Goal: Task Accomplishment & Management: Use online tool/utility

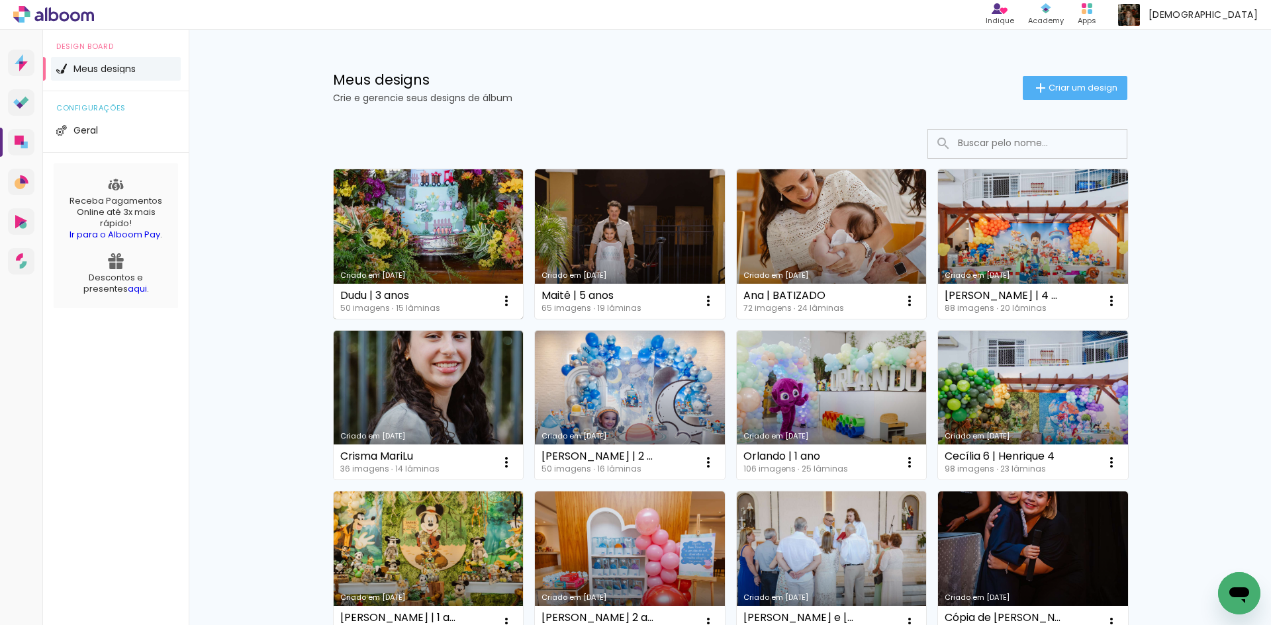
click at [462, 225] on link "Criado em [DATE]" at bounding box center [429, 244] width 190 height 150
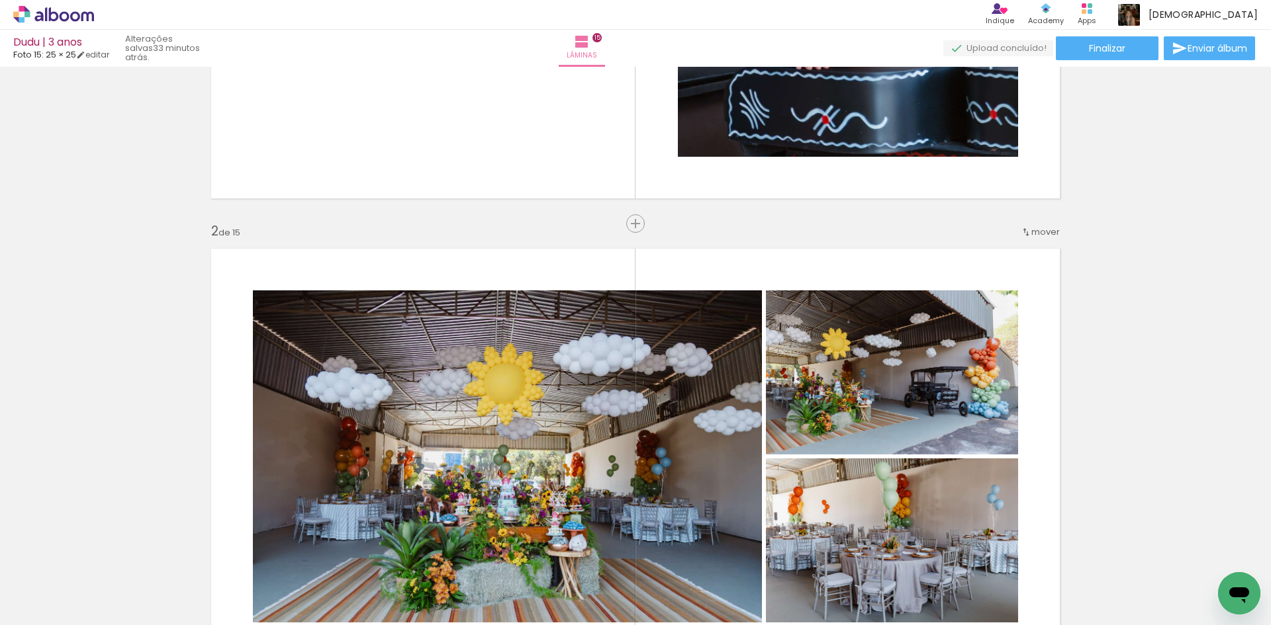
scroll to position [397, 0]
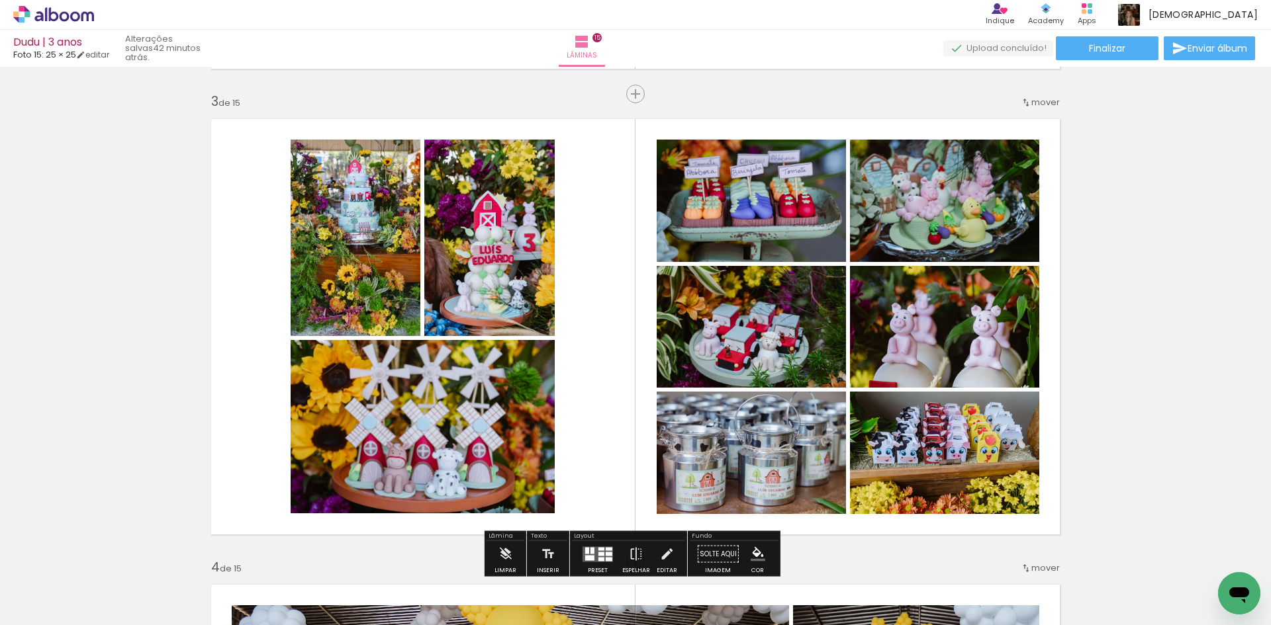
scroll to position [993, 0]
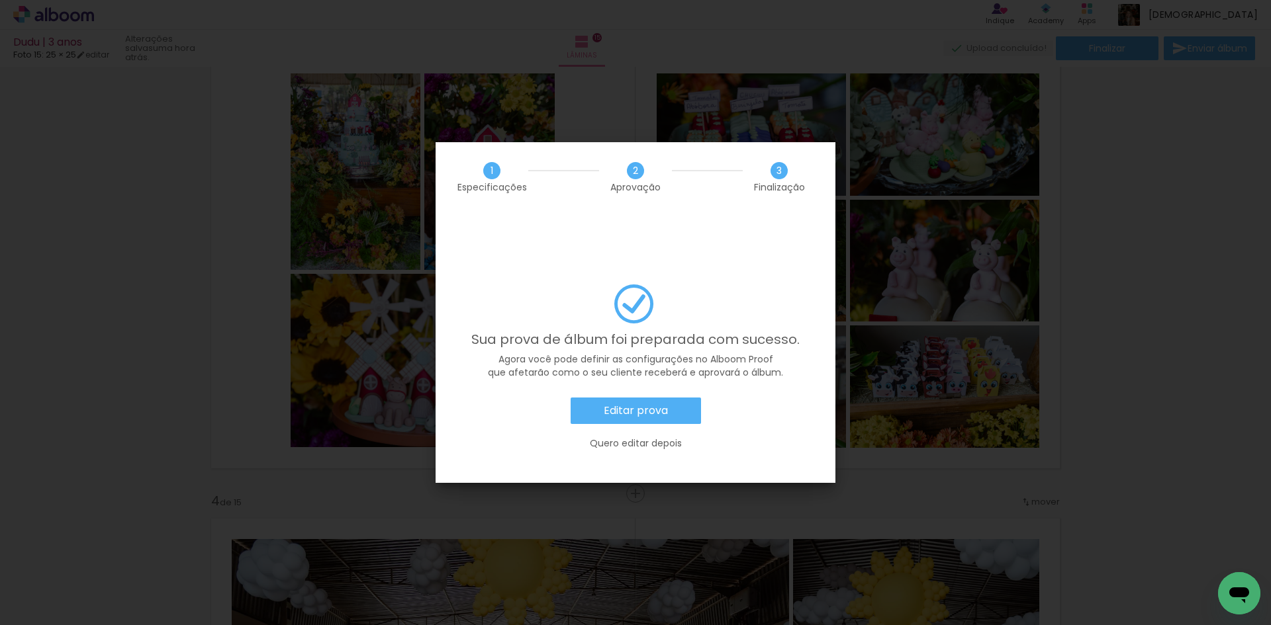
click at [0, 0] on slot "Editar prova" at bounding box center [0, 0] width 0 height 0
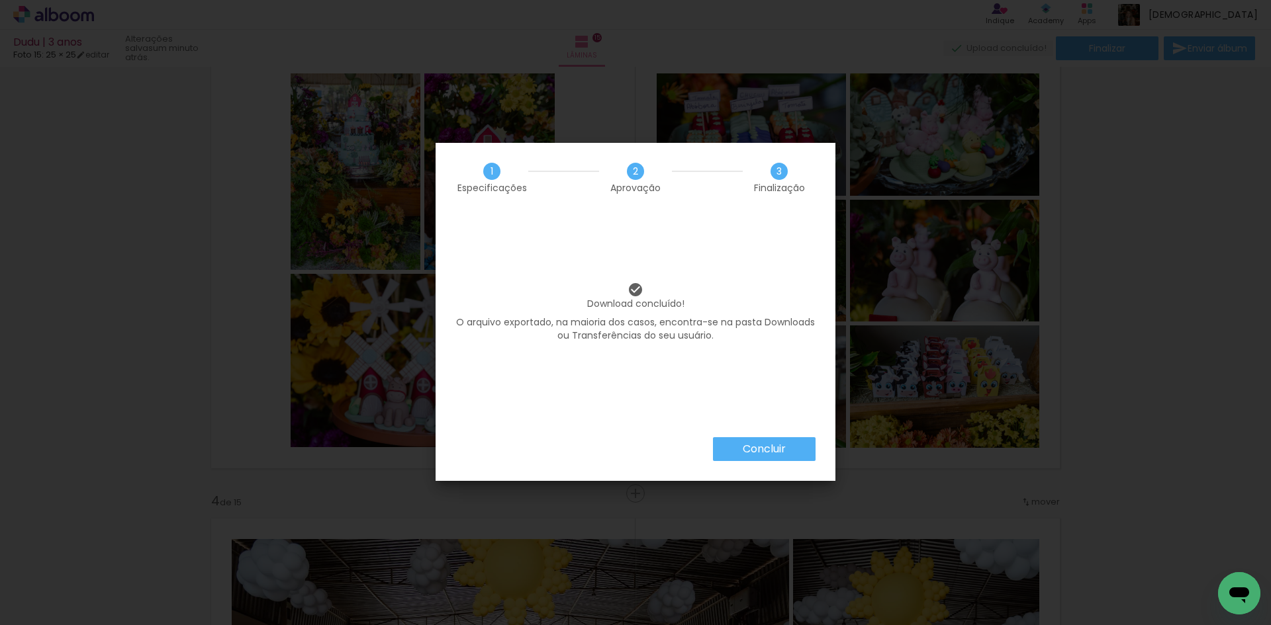
click at [793, 449] on paper-button "Concluir" at bounding box center [764, 449] width 103 height 24
